Goal: Information Seeking & Learning: Learn about a topic

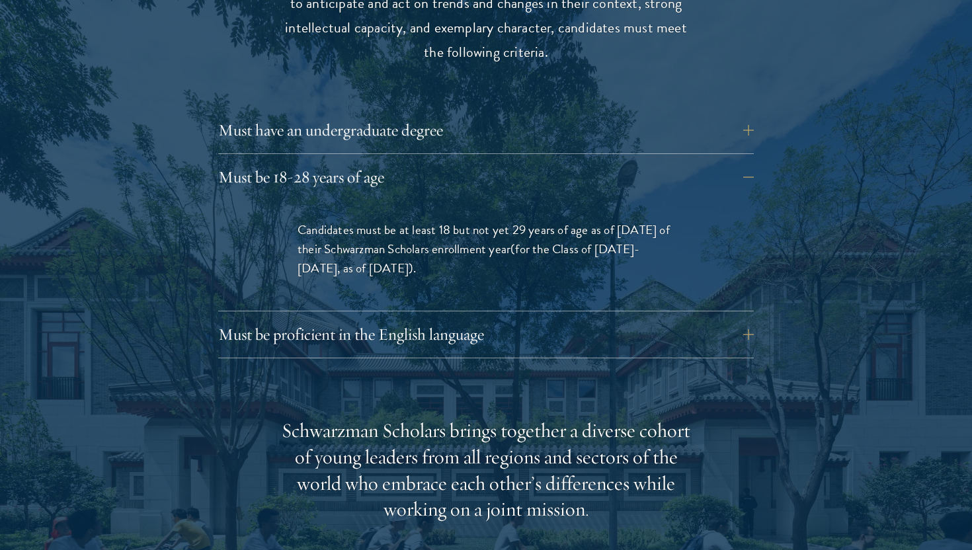
click at [376, 161] on button "Must be 18-28 years of age" at bounding box center [485, 177] width 535 height 32
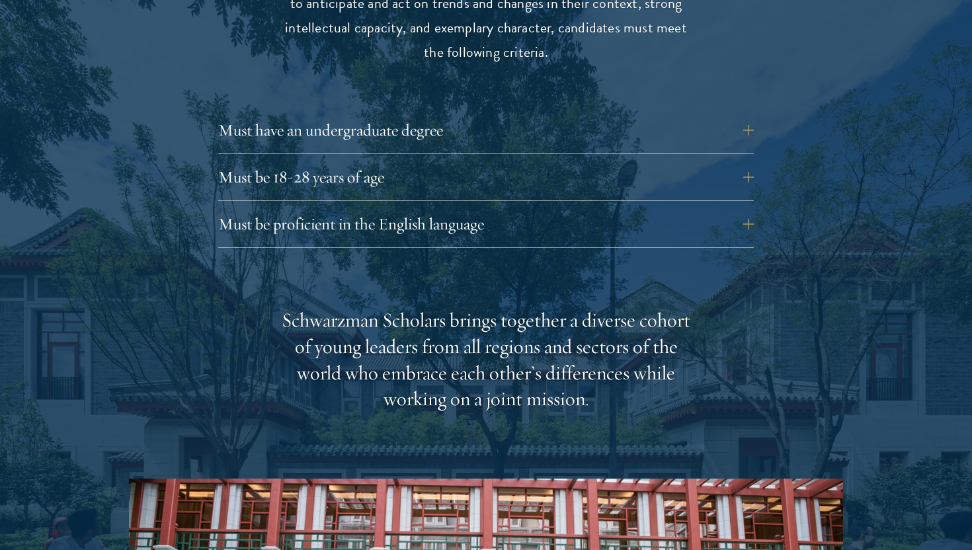
click at [380, 217] on div "Must be proficient in the English language Applicants must demonstrate strong E…" at bounding box center [485, 228] width 535 height 40
click at [389, 208] on button "Must be proficient in the English language" at bounding box center [495, 224] width 535 height 32
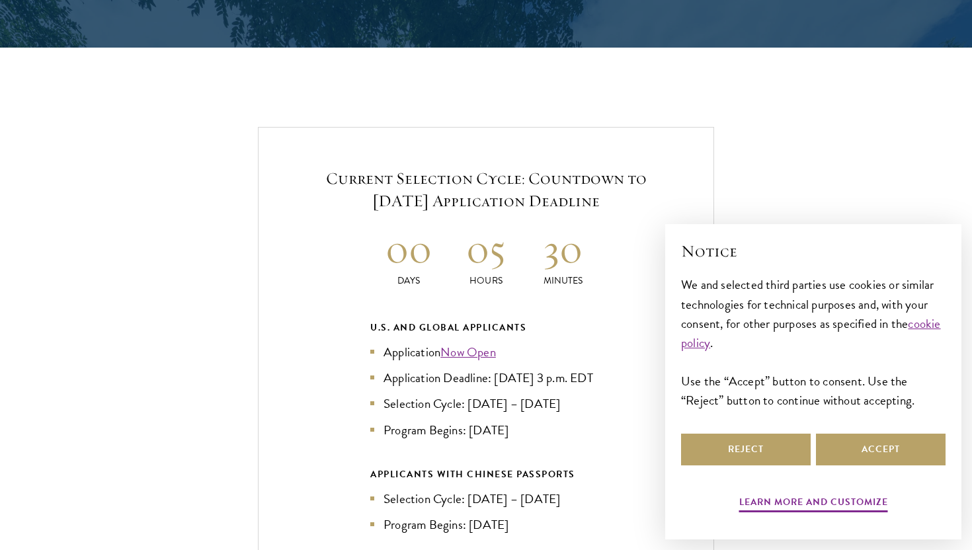
scroll to position [3114, 0]
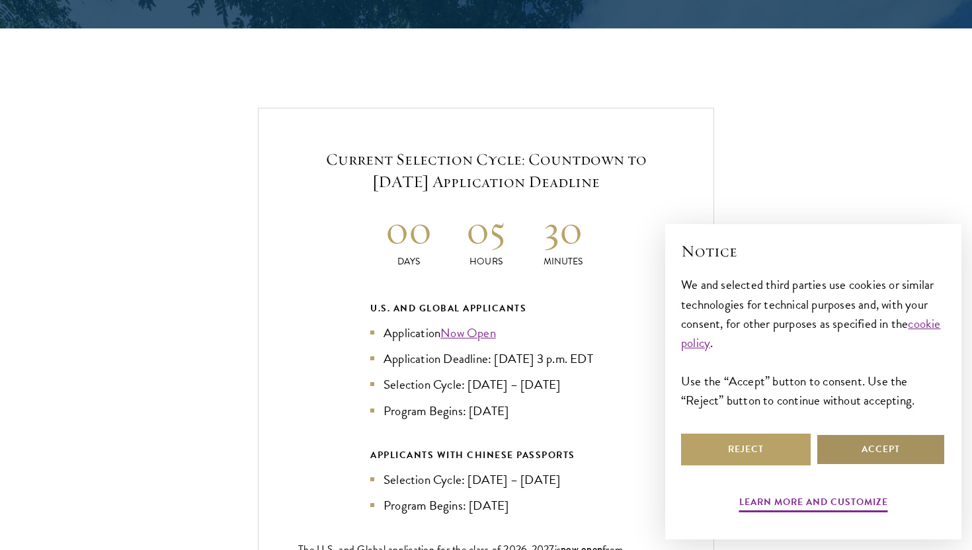
click at [867, 446] on button "Accept" at bounding box center [881, 450] width 130 height 32
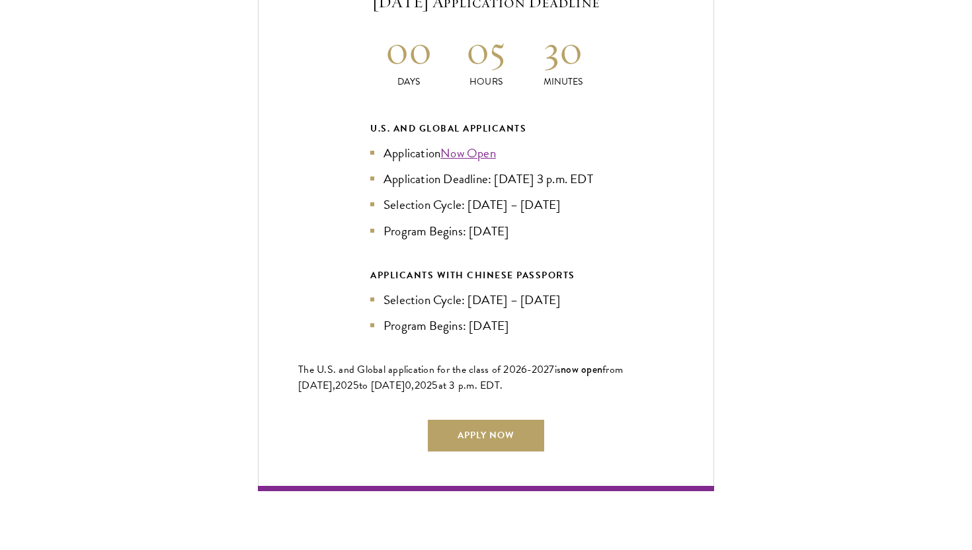
scroll to position [3302, 0]
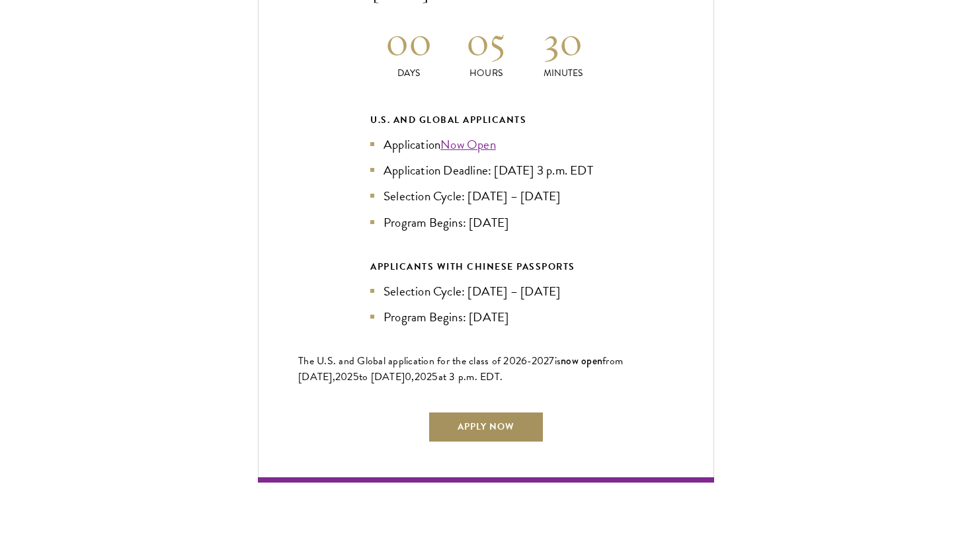
click at [504, 415] on link "Apply Now" at bounding box center [486, 427] width 116 height 32
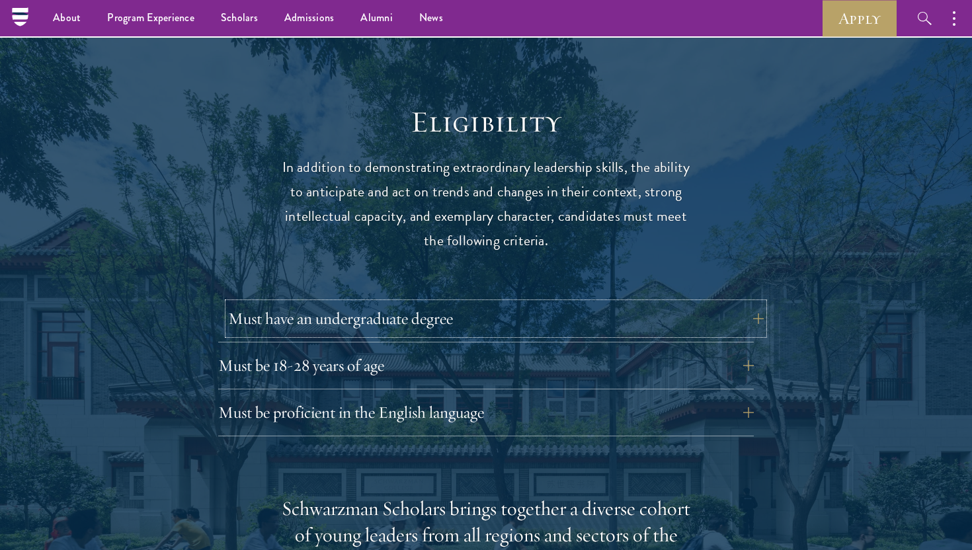
click at [330, 303] on button "Must have an undergraduate degree" at bounding box center [495, 319] width 535 height 32
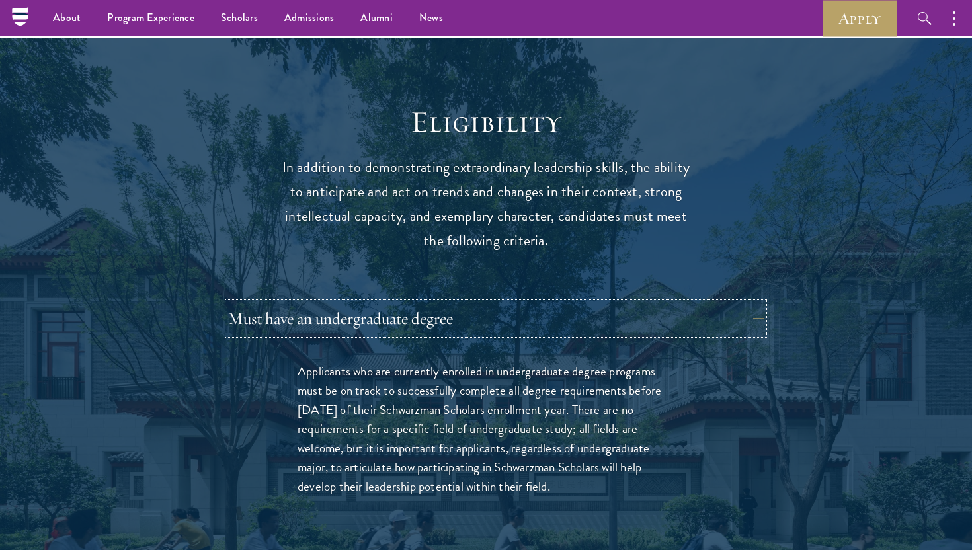
click at [330, 303] on button "Must have an undergraduate degree" at bounding box center [495, 319] width 535 height 32
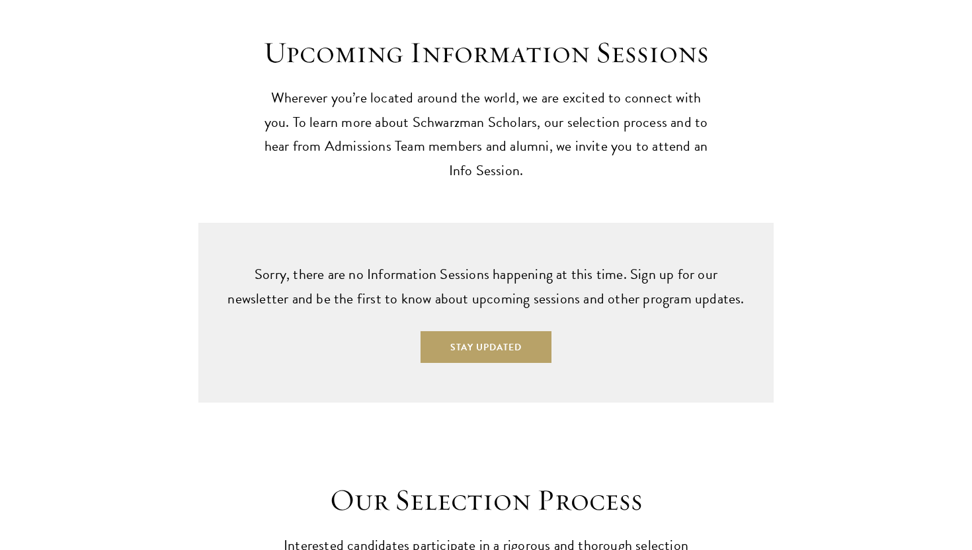
scroll to position [3486, 0]
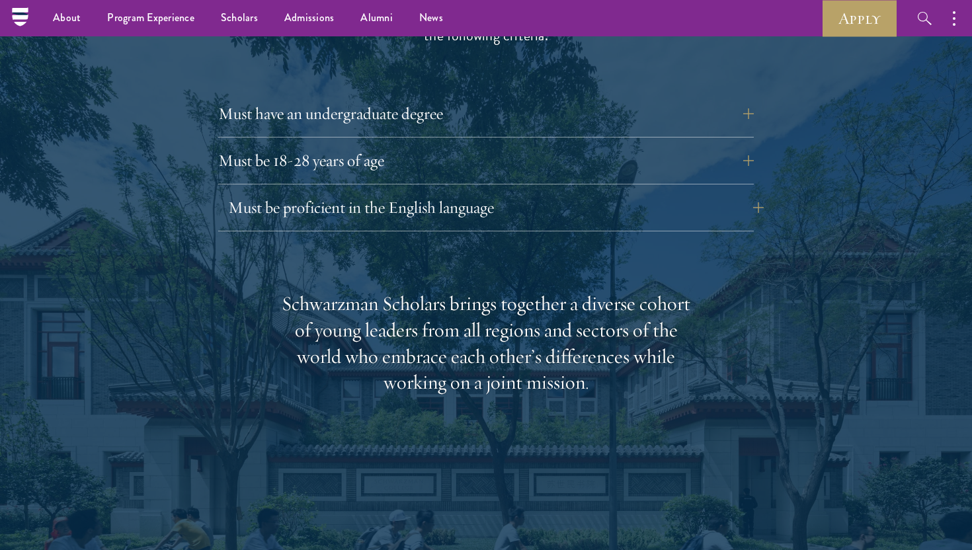
scroll to position [1813, 0]
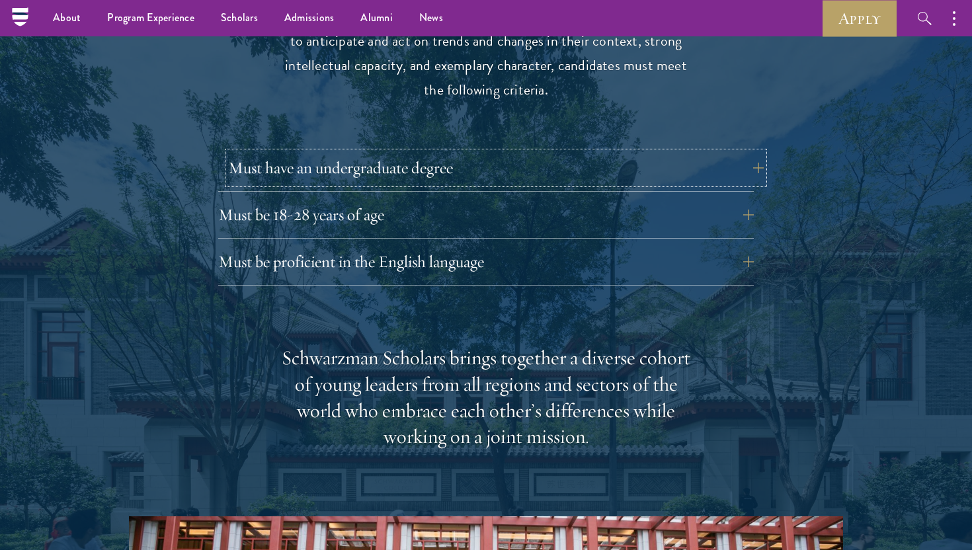
click at [362, 152] on button "Must have an undergraduate degree" at bounding box center [495, 168] width 535 height 32
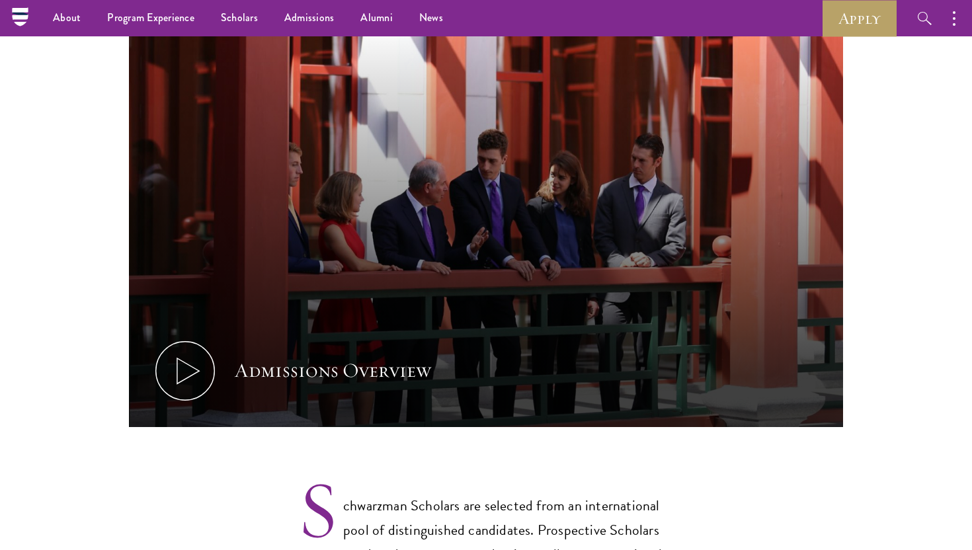
scroll to position [0, 0]
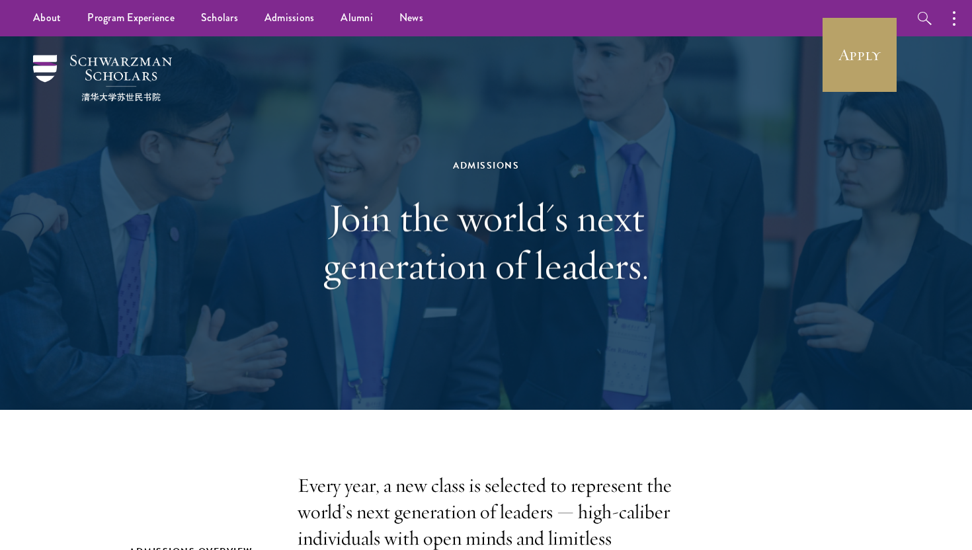
click at [288, 184] on div "Admissions Join the world's next generation of leaders." at bounding box center [486, 223] width 456 height 264
